Goal: Task Accomplishment & Management: Manage account settings

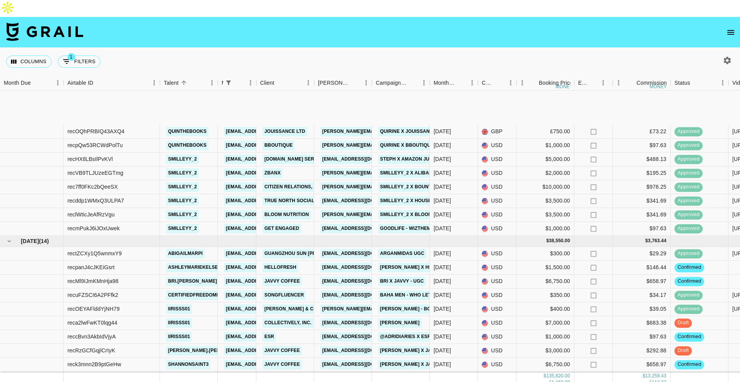
scroll to position [888, 0]
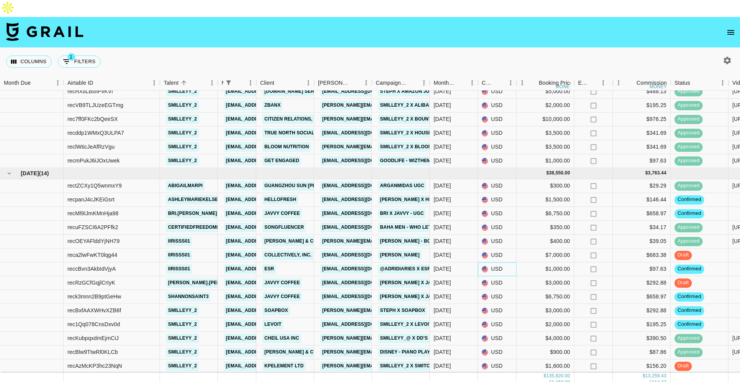
click at [496, 262] on div "USD" at bounding box center [497, 269] width 39 height 14
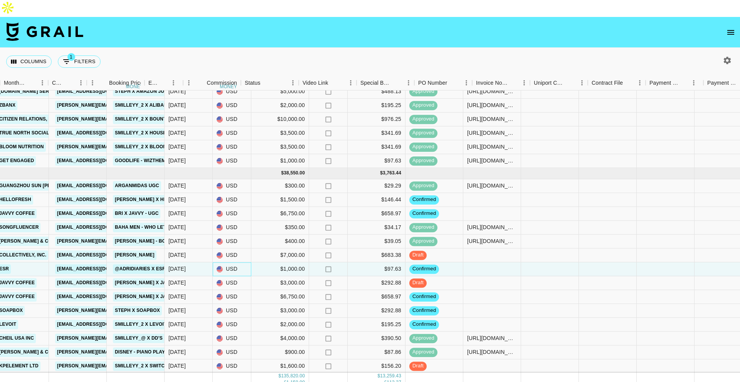
scroll to position [888, 539]
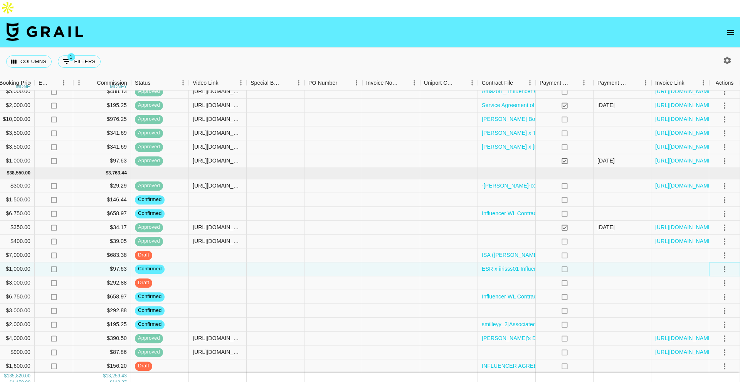
click at [723, 265] on icon "select merge strategy" at bounding box center [724, 269] width 9 height 9
click at [708, 292] on li "Draft Created" at bounding box center [715, 297] width 50 height 14
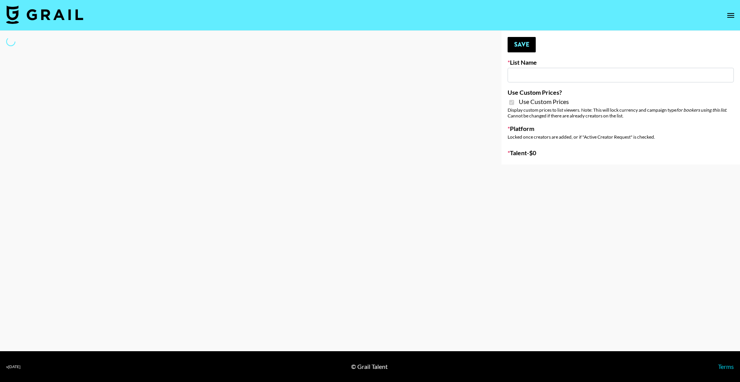
type input "Yap Freely x MACRO CREATORS"
checkbox input "true"
select select "Brand"
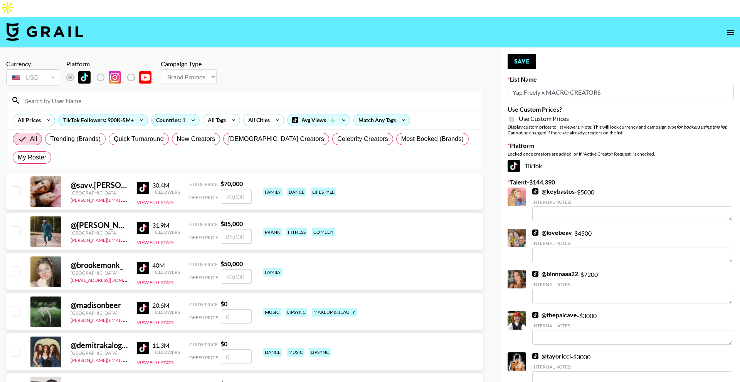
click at [208, 94] on input at bounding box center [248, 100] width 457 height 12
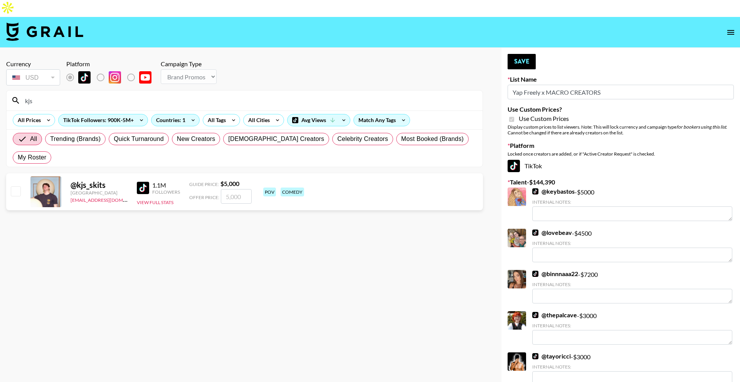
type input "kjs"
click at [235, 189] on input "number" at bounding box center [236, 196] width 31 height 15
checkbox input "true"
type input "7500"
click at [516, 54] on button "Save" at bounding box center [521, 61] width 28 height 15
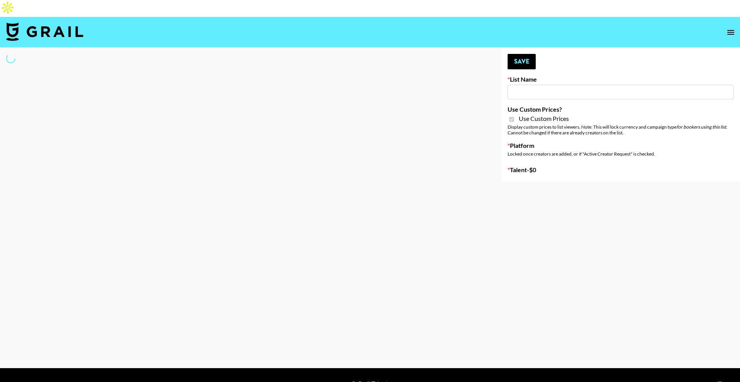
type input "Some By Mi (8th Aug)"
checkbox input "true"
select select "Brand"
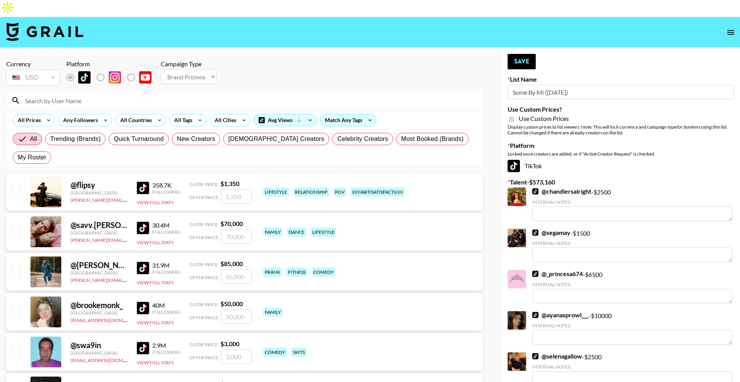
click at [186, 94] on input at bounding box center [248, 100] width 457 height 12
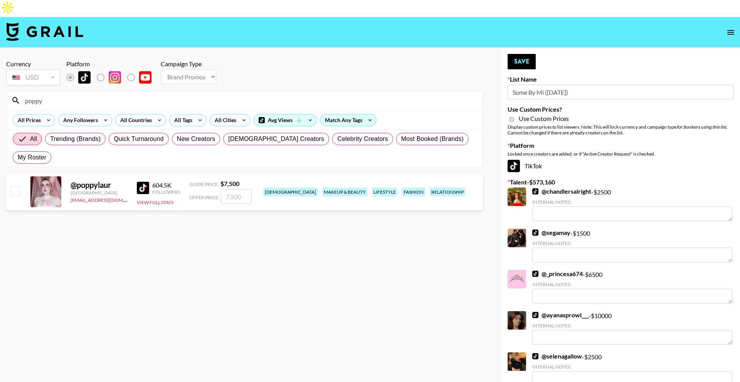
type input "poppy"
click at [242, 189] on input "number" at bounding box center [236, 196] width 31 height 15
type input "7"
checkbox input "true"
type input "7500"
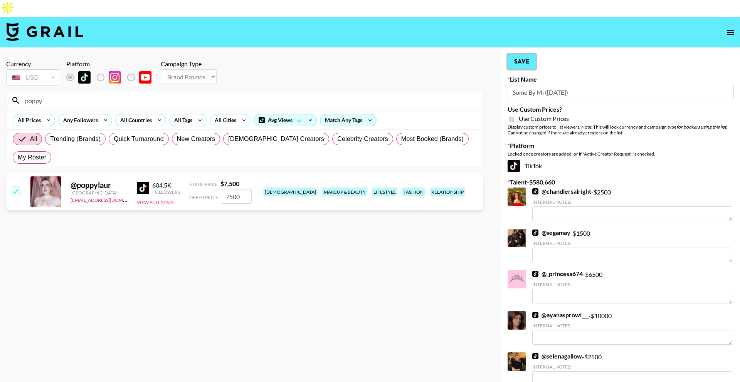
click at [523, 54] on button "Save" at bounding box center [521, 61] width 28 height 15
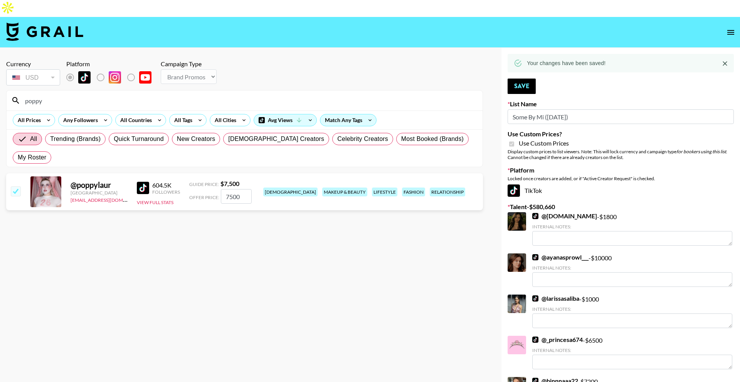
click at [172, 94] on input "poppy" at bounding box center [248, 100] width 457 height 12
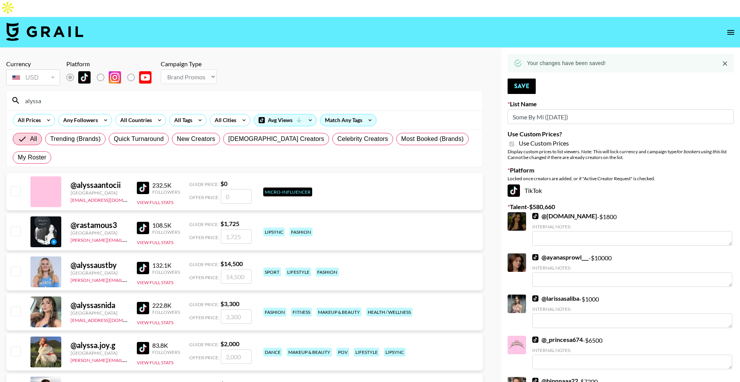
type input "alyssa"
click at [238, 309] on input "number" at bounding box center [236, 316] width 31 height 15
type input "3"
checkbox input "true"
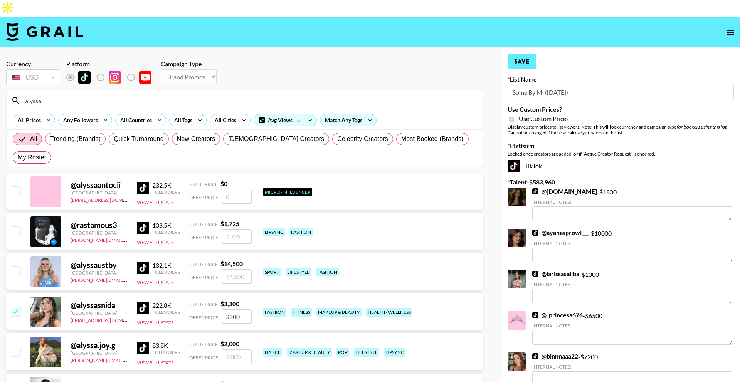
type input "3300"
click at [515, 54] on button "Save" at bounding box center [521, 61] width 28 height 15
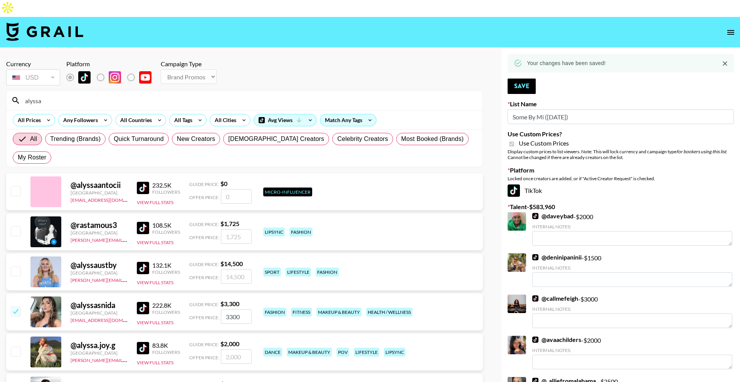
click at [201, 94] on input "alyssa" at bounding box center [248, 100] width 457 height 12
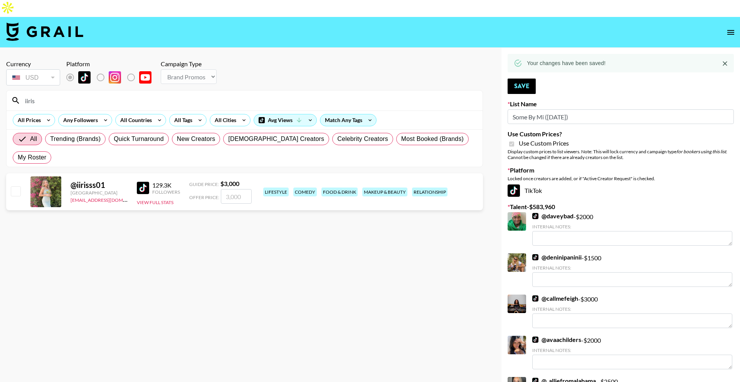
type input "iiris"
click at [240, 189] on input "number" at bounding box center [236, 196] width 31 height 15
type input "3"
checkbox input "true"
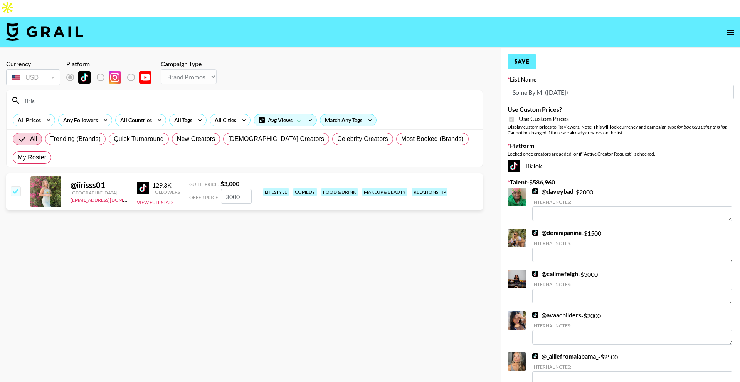
type input "3000"
click at [532, 54] on button "Save" at bounding box center [521, 61] width 28 height 15
